Goal: Check status: Check status

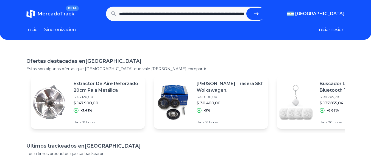
click at [262, 12] on button "submit" at bounding box center [256, 14] width 20 height 12
type input "**********"
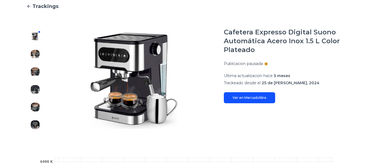
scroll to position [55, 0]
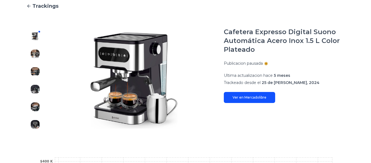
click at [265, 95] on link "Ver en Mercadolibre" at bounding box center [249, 97] width 51 height 11
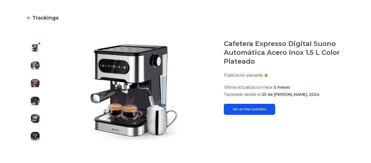
scroll to position [53, 0]
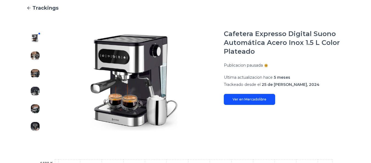
click at [272, 101] on link "Ver en Mercadolibre" at bounding box center [249, 99] width 51 height 11
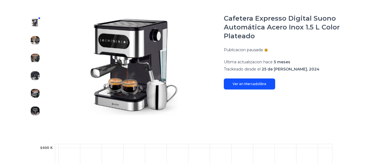
scroll to position [49, 0]
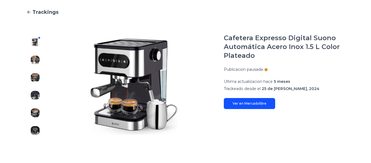
click at [34, 59] on img at bounding box center [35, 59] width 9 height 9
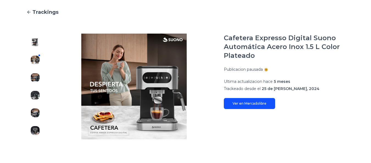
click at [39, 84] on div at bounding box center [35, 86] width 18 height 105
click at [37, 98] on img at bounding box center [35, 95] width 9 height 9
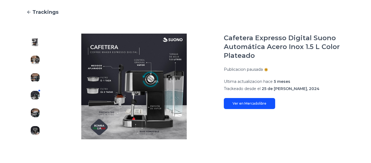
click at [35, 113] on img at bounding box center [35, 112] width 9 height 9
